Goal: Task Accomplishment & Management: Manage account settings

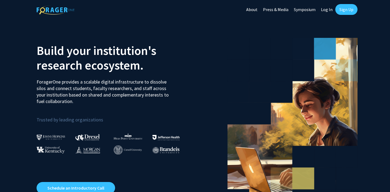
click at [326, 10] on link "Log In" at bounding box center [326, 9] width 17 height 19
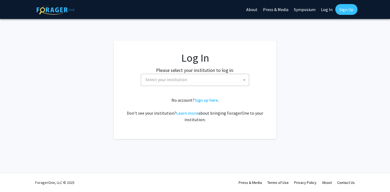
scroll to position [0, 0]
click at [184, 77] on span "Select your institution" at bounding box center [166, 79] width 42 height 5
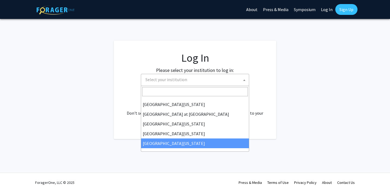
scroll to position [188, 0]
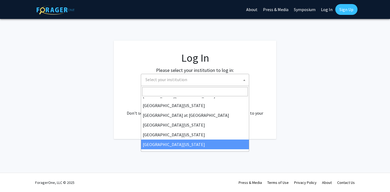
select select "31"
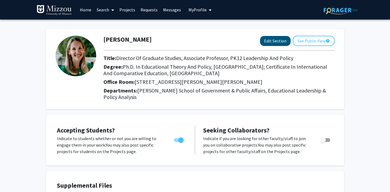
click at [268, 43] on button "Edit Section" at bounding box center [275, 41] width 31 height 10
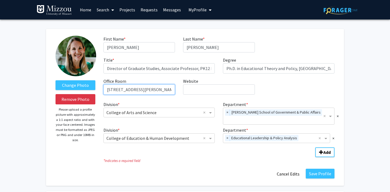
click at [115, 90] on input "303P Townsend Hall, Columbia, MO 65211" at bounding box center [138, 89] width 71 height 10
type input "303 Townsend Hall, Columbia, MO 65211"
click at [144, 115] on input "Division" at bounding box center [153, 112] width 95 height 6
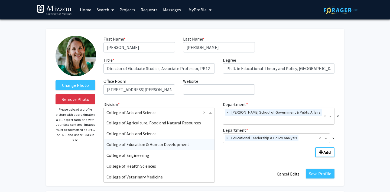
click at [147, 144] on span "College of Education & Human Development" at bounding box center [147, 144] width 83 height 5
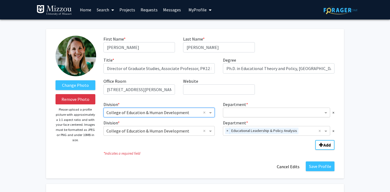
click at [256, 112] on input "Department" at bounding box center [274, 113] width 97 height 6
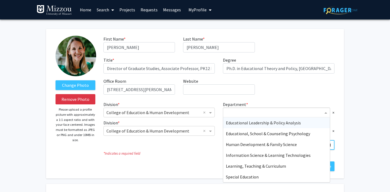
click at [254, 123] on span "Educational Leadership & Policy Analysis" at bounding box center [263, 122] width 75 height 5
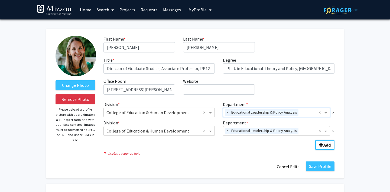
click at [146, 131] on input "Division" at bounding box center [153, 131] width 95 height 6
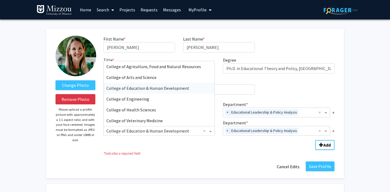
click at [148, 90] on span "College of Education & Human Development" at bounding box center [147, 88] width 83 height 5
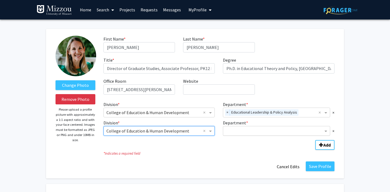
click at [255, 130] on input "Department" at bounding box center [274, 131] width 97 height 6
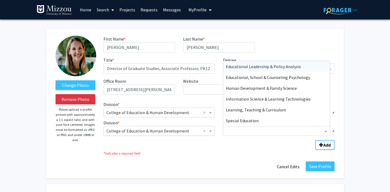
click at [190, 131] on input "Division" at bounding box center [153, 131] width 95 height 6
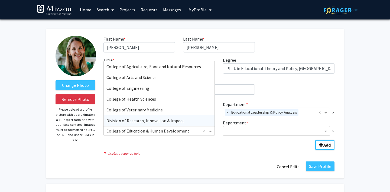
click at [237, 153] on icon "* Indicates a required field" at bounding box center [218, 153] width 231 height 5
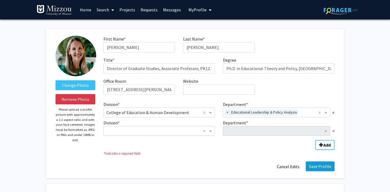
click at [320, 167] on button "Save Profile" at bounding box center [320, 167] width 29 height 10
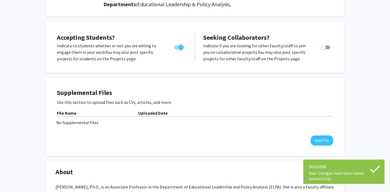
scroll to position [87, 0]
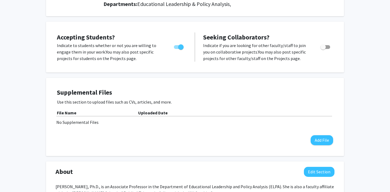
click at [326, 48] on span "Toggle" at bounding box center [325, 47] width 10 height 4
click at [323, 49] on input "Toggle" at bounding box center [323, 49] width 0 height 0
checkbox input "true"
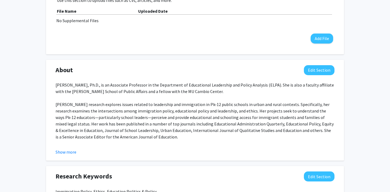
scroll to position [189, 0]
click at [315, 69] on button "Edit Section" at bounding box center [319, 70] width 31 height 10
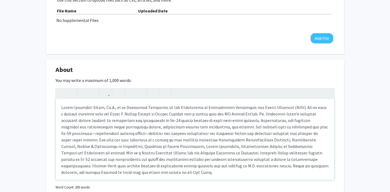
drag, startPoint x: 177, startPoint y: 162, endPoint x: 162, endPoint y: 161, distance: 14.9
click at [177, 162] on div "Note to users with screen readers: Please deactivate our accessibility plugin f…" at bounding box center [195, 139] width 278 height 81
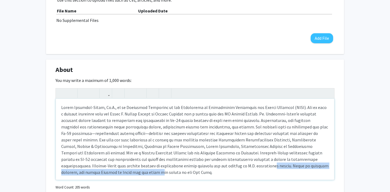
drag, startPoint x: 108, startPoint y: 167, endPoint x: 250, endPoint y: 167, distance: 142.4
click at [248, 166] on div "Note to users with screen readers: Please deactivate our accessibility plugin f…" at bounding box center [195, 139] width 278 height 81
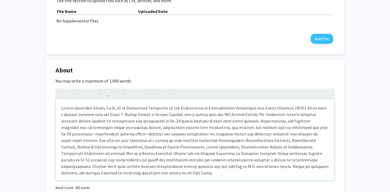
drag, startPoint x: 252, startPoint y: 167, endPoint x: 252, endPoint y: 163, distance: 3.8
click at [252, 166] on div "Note to users with screen readers: Please deactivate our accessibility plugin f…" at bounding box center [195, 139] width 278 height 81
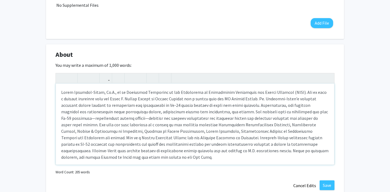
scroll to position [206, 0]
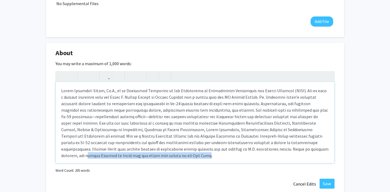
drag, startPoint x: 179, startPoint y: 150, endPoint x: 141, endPoint y: 131, distance: 42.6
click at [287, 147] on div "Note to users with screen readers: Please deactivate our accessibility plugin f…" at bounding box center [195, 122] width 278 height 81
click at [275, 130] on div "Note to users with screen readers: Please deactivate our accessibility plugin f…" at bounding box center [195, 122] width 278 height 81
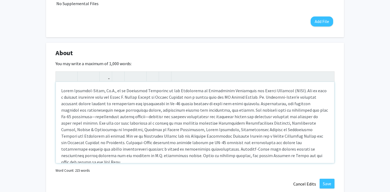
click at [88, 137] on div "Note to users with screen readers: Please deactivate our accessibility plugin f…" at bounding box center [195, 122] width 278 height 81
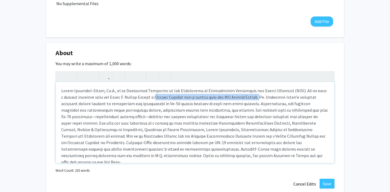
drag, startPoint x: 140, startPoint y: 100, endPoint x: 238, endPoint y: 99, distance: 97.8
click at [238, 99] on div "Note to users with screen readers: Please deactivate our accessibility plugin f…" at bounding box center [195, 122] width 278 height 81
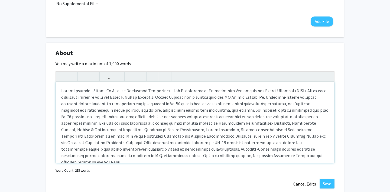
click at [93, 106] on div "Note to users with screen readers: Please deactivate our accessibility plugin f…" at bounding box center [195, 122] width 278 height 81
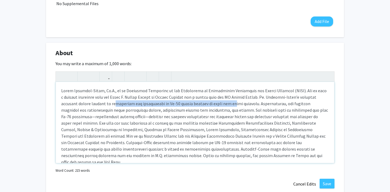
drag, startPoint x: 83, startPoint y: 105, endPoint x: 194, endPoint y: 103, distance: 110.5
click at [198, 103] on div "Note to users with screen readers: Please deactivate our accessibility plugin f…" at bounding box center [195, 122] width 278 height 81
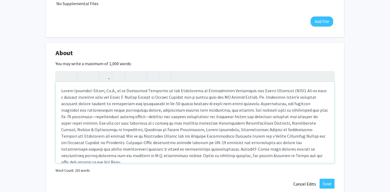
click at [153, 105] on div "Note to users with screen readers: Please deactivate our accessibility plugin f…" at bounding box center [195, 122] width 278 height 81
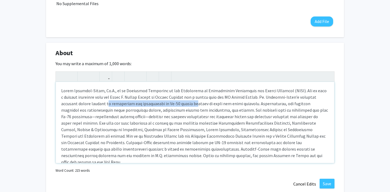
drag, startPoint x: 76, startPoint y: 104, endPoint x: 161, endPoint y: 103, distance: 85.0
click at [161, 103] on div "Note to users with screen readers: Please deactivate our accessibility plugin f…" at bounding box center [195, 122] width 278 height 81
click at [133, 103] on div "Note to users with screen readers: Please deactivate our accessibility plugin f…" at bounding box center [195, 122] width 278 height 81
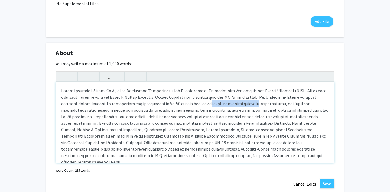
drag, startPoint x: 220, startPoint y: 105, endPoint x: 173, endPoint y: 105, distance: 46.8
click at [173, 105] on div "Note to users with screen readers: Please deactivate our accessibility plugin f…" at bounding box center [195, 122] width 278 height 81
drag, startPoint x: 185, startPoint y: 105, endPoint x: 196, endPoint y: 104, distance: 10.9
click at [186, 105] on div "Note to users with screen readers: Please deactivate our accessibility plugin f…" at bounding box center [195, 122] width 278 height 81
drag, startPoint x: 197, startPoint y: 104, endPoint x: 169, endPoint y: 104, distance: 27.6
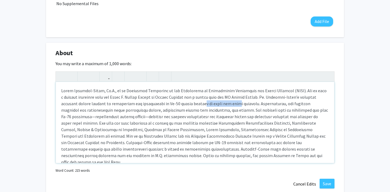
click at [169, 104] on div "Note to users with screen readers: Please deactivate our accessibility plugin f…" at bounding box center [195, 122] width 278 height 81
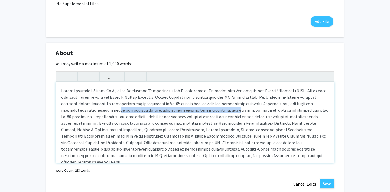
drag, startPoint x: 69, startPoint y: 111, endPoint x: 184, endPoint y: 110, distance: 115.4
click at [184, 110] on div "Note to users with screen readers: Please deactivate our accessibility plugin f…" at bounding box center [195, 122] width 278 height 81
drag, startPoint x: 184, startPoint y: 110, endPoint x: 153, endPoint y: 109, distance: 31.2
click at [184, 110] on div "Note to users with screen readers: Please deactivate our accessibility plugin f…" at bounding box center [195, 122] width 278 height 81
drag, startPoint x: 64, startPoint y: 110, endPoint x: 101, endPoint y: 110, distance: 37.1
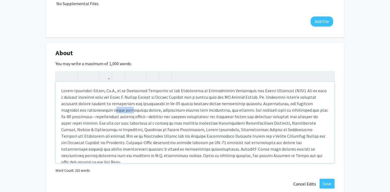
click at [90, 110] on div "Note to users with screen readers: Please deactivate our accessibility plugin f…" at bounding box center [195, 122] width 278 height 81
drag, startPoint x: 101, startPoint y: 110, endPoint x: 106, endPoint y: 110, distance: 4.9
click at [101, 110] on div "Note to users with screen readers: Please deactivate our accessibility plugin f…" at bounding box center [195, 122] width 278 height 81
click at [192, 110] on div "Note to users with screen readers: Please deactivate our accessibility plugin f…" at bounding box center [195, 122] width 278 height 81
drag, startPoint x: 292, startPoint y: 117, endPoint x: 258, endPoint y: 118, distance: 33.9
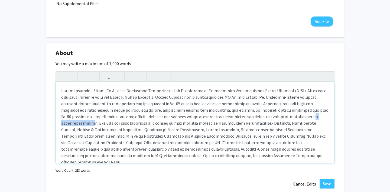
click at [258, 118] on div "Note to users with screen readers: Please deactivate our accessibility plugin f…" at bounding box center [195, 122] width 278 height 81
click at [178, 144] on div "Note to users with screen readers: Please deactivate our accessibility plugin f…" at bounding box center [195, 122] width 278 height 81
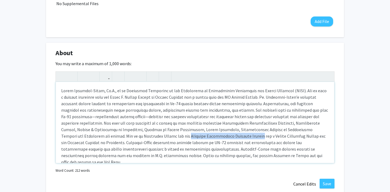
drag, startPoint x: 69, startPoint y: 137, endPoint x: 139, endPoint y: 138, distance: 70.7
click at [139, 138] on div "Note to users with screen readers: Please deactivate our accessibility plugin f…" at bounding box center [195, 122] width 278 height 81
drag, startPoint x: 71, startPoint y: 79, endPoint x: 77, endPoint y: 81, distance: 6.4
click at [71, 79] on icon "button" at bounding box center [71, 76] width 5 height 9
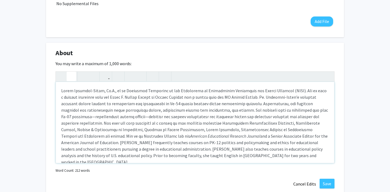
click at [196, 139] on p "American Educational Research Journal and a Senior Associate Editor for the Ame…" at bounding box center [195, 126] width 268 height 78
drag, startPoint x: 211, startPoint y: 138, endPoint x: 217, endPoint y: 95, distance: 42.7
click at [261, 139] on p "American Educational Research Journal and a Senior Associate Editor for the Ame…" at bounding box center [195, 126] width 268 height 78
click at [71, 76] on icon "button" at bounding box center [71, 76] width 5 height 9
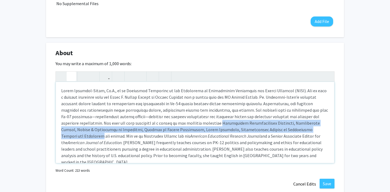
drag, startPoint x: 165, startPoint y: 124, endPoint x: 253, endPoint y: 128, distance: 88.7
click at [253, 128] on p "American Educational Research Journal and a Senior Associate Editor for the Ame…" at bounding box center [195, 126] width 268 height 78
click at [70, 79] on icon "button" at bounding box center [71, 76] width 5 height 9
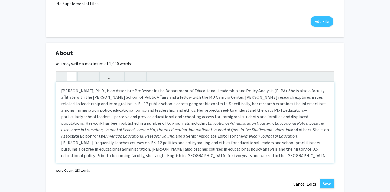
click at [243, 134] on em "American Journal of Education" at bounding box center [270, 136] width 54 height 5
click at [248, 131] on em "Educational Administration Quarterly, Educational Policy, Equity & Excellence i…" at bounding box center [192, 127] width 262 height 12
type textarea "<p>Emily Crawford-Rossi, Ph.D., is an Associate Professor in the Department of …"
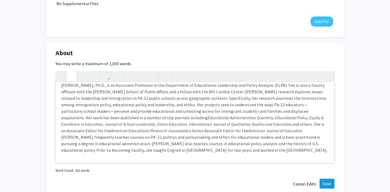
scroll to position [5, 0]
click at [327, 185] on button "Save" at bounding box center [327, 184] width 15 height 10
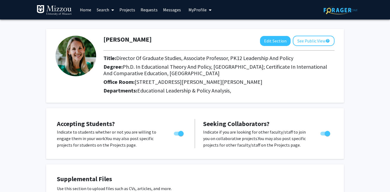
scroll to position [0, 0]
click at [314, 40] on button "See Public View help" at bounding box center [314, 41] width 42 height 10
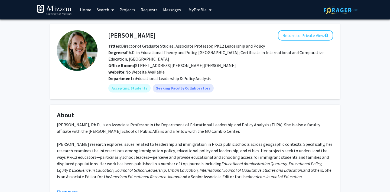
click at [175, 44] on div "Titles: Director of Graduate Studies, Associate Professor, PK12 Leadership and …" at bounding box center [220, 46] width 233 height 6
click at [309, 36] on button "Return to Private View help" at bounding box center [305, 35] width 55 height 10
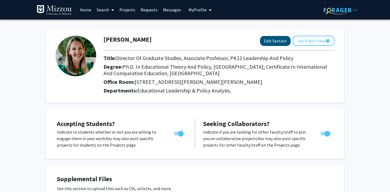
click at [275, 38] on button "Edit Section" at bounding box center [275, 41] width 31 height 10
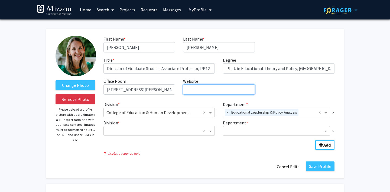
click at [219, 95] on input "Website required" at bounding box center [218, 89] width 71 height 10
paste input "https://cehd.missouri.edu/person/emily-crawford-rossi/"
type input "https://cehd.missouri.edu/person/emily-crawford-rossi/"
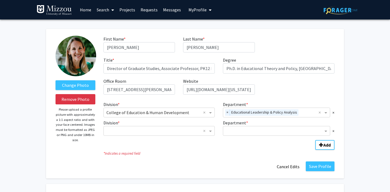
drag, startPoint x: 220, startPoint y: 163, endPoint x: 284, endPoint y: 162, distance: 63.9
click at [220, 163] on div "Save Profile Cancel Edits" at bounding box center [218, 167] width 239 height 10
click at [317, 168] on button "Save Profile" at bounding box center [320, 167] width 29 height 10
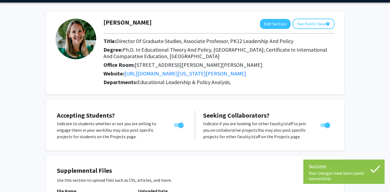
scroll to position [17, 0]
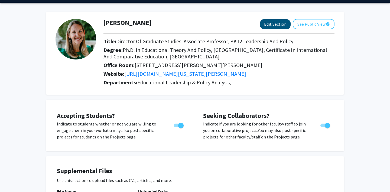
click at [269, 27] on button "Edit Section" at bounding box center [275, 24] width 31 height 10
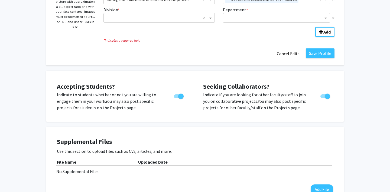
click at [174, 99] on label "Toggle" at bounding box center [178, 96] width 12 height 6
click at [176, 99] on input "Would you like to permit student requests?" at bounding box center [176, 98] width 0 height 0
checkbox input "false"
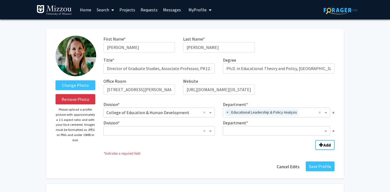
scroll to position [0, 0]
click at [321, 170] on button "Save Profile" at bounding box center [320, 167] width 29 height 10
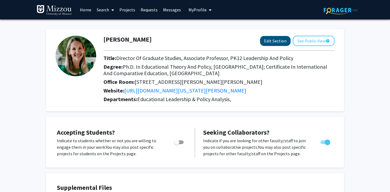
click at [275, 42] on button "Edit Section" at bounding box center [275, 41] width 31 height 10
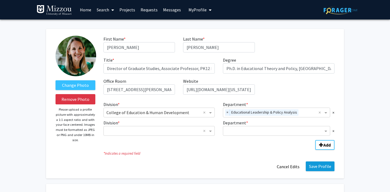
click at [318, 168] on button "Save Profile" at bounding box center [320, 167] width 29 height 10
